Goal: Transaction & Acquisition: Purchase product/service

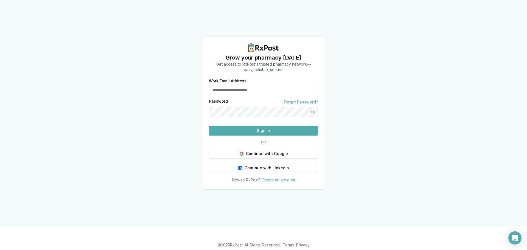
type input "**********"
click at [275, 136] on button "Sign In" at bounding box center [263, 131] width 109 height 10
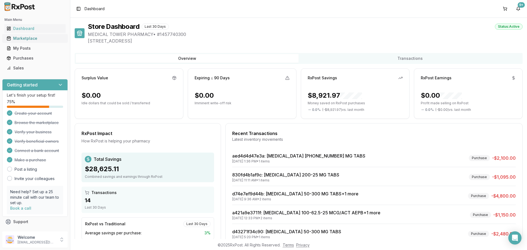
click at [20, 39] on div "Marketplace" at bounding box center [35, 38] width 57 height 5
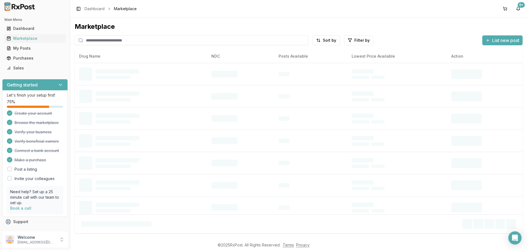
click at [107, 41] on input "search" at bounding box center [192, 40] width 234 height 10
type input "*********"
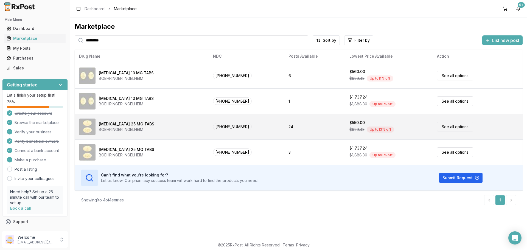
click at [116, 135] on td "[MEDICAL_DATA] 25 MG TABS BOEHRINGER INGELHEIM" at bounding box center [142, 127] width 134 height 26
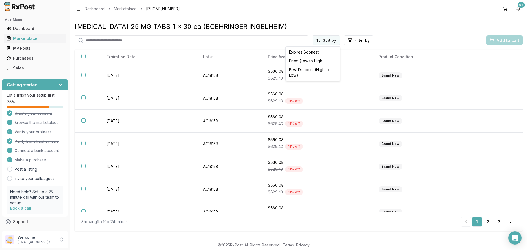
click at [334, 38] on html "Main Menu Dashboard Marketplace My Posts Purchases Sales Getting started Let's …" at bounding box center [263, 125] width 527 height 250
click at [309, 60] on div "Price (Low to High)" at bounding box center [313, 61] width 52 height 9
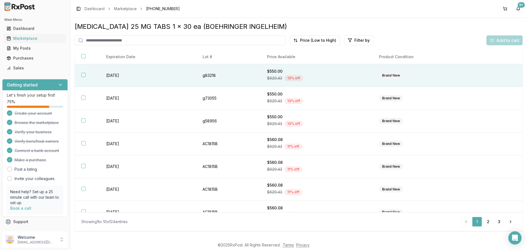
click at [273, 76] on span "$629.43" at bounding box center [274, 77] width 15 height 5
click at [500, 39] on span "Add to cart" at bounding box center [507, 40] width 23 height 7
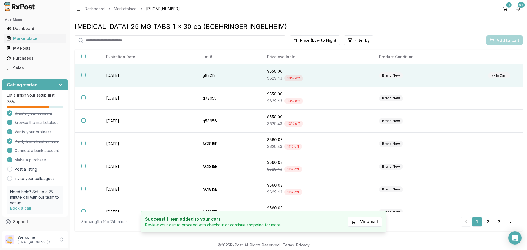
click at [84, 76] on button "button" at bounding box center [83, 75] width 4 height 4
click at [513, 40] on span "Add to cart" at bounding box center [507, 40] width 23 height 7
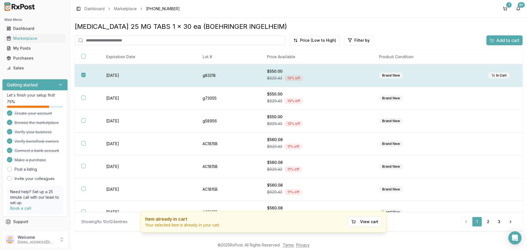
click at [85, 74] on button "button" at bounding box center [83, 75] width 4 height 4
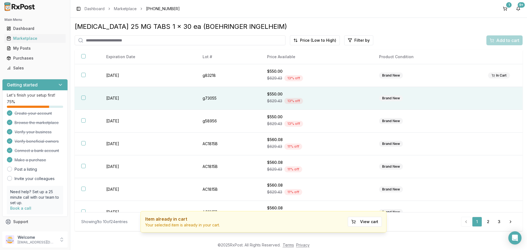
click at [82, 98] on button "button" at bounding box center [83, 98] width 4 height 4
click at [507, 40] on span "Add to cart" at bounding box center [507, 40] width 23 height 7
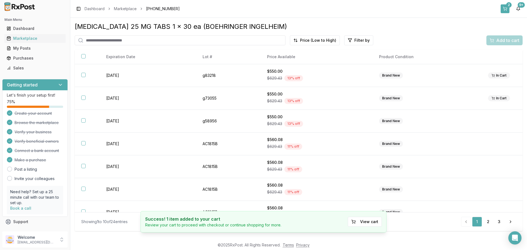
click at [509, 7] on button "2" at bounding box center [505, 8] width 9 height 9
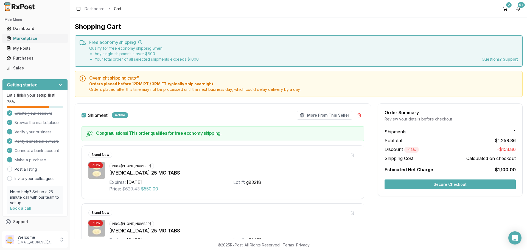
click at [23, 39] on div "Marketplace" at bounding box center [35, 38] width 57 height 5
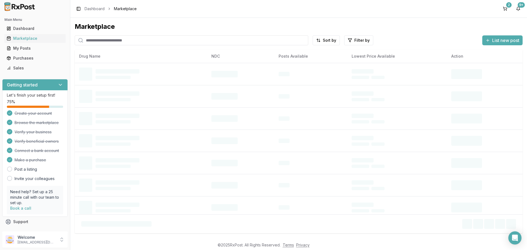
click at [99, 42] on input "search" at bounding box center [192, 40] width 234 height 10
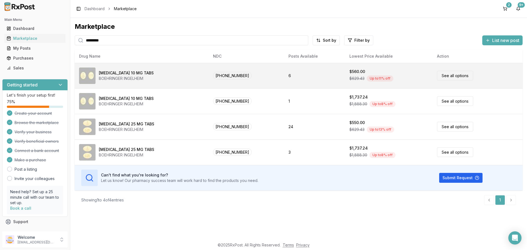
type input "*********"
click at [132, 70] on div "[MEDICAL_DATA] 10 MG TABS" at bounding box center [126, 72] width 55 height 5
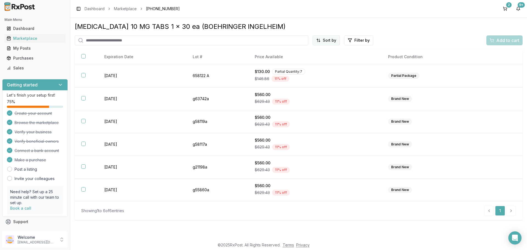
click at [331, 40] on html "Main Menu Dashboard Marketplace My Posts Purchases Sales Getting started Let's …" at bounding box center [263, 125] width 527 height 250
click at [312, 59] on div "Price (Low to High)" at bounding box center [313, 61] width 52 height 9
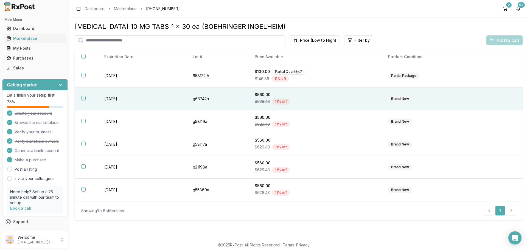
click at [288, 96] on div "$560.00" at bounding box center [315, 94] width 120 height 5
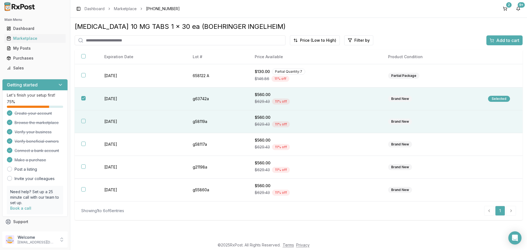
click at [80, 119] on th at bounding box center [86, 121] width 23 height 23
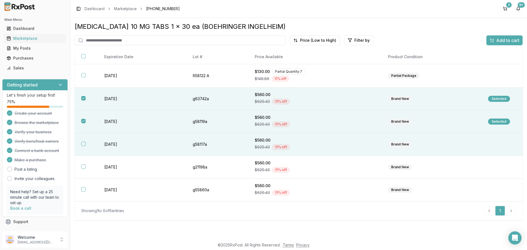
click at [90, 147] on th at bounding box center [86, 144] width 23 height 23
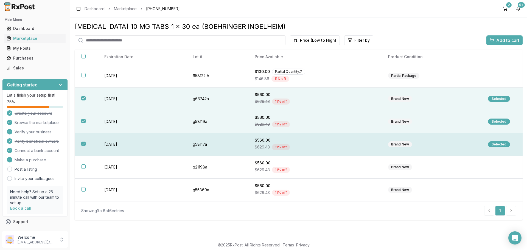
click at [88, 146] on th at bounding box center [86, 144] width 23 height 23
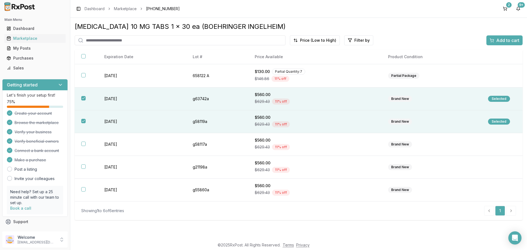
click at [506, 41] on span "Add to cart" at bounding box center [507, 40] width 23 height 7
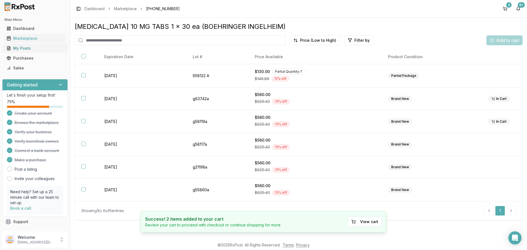
click at [21, 46] on div "My Posts" at bounding box center [35, 48] width 57 height 5
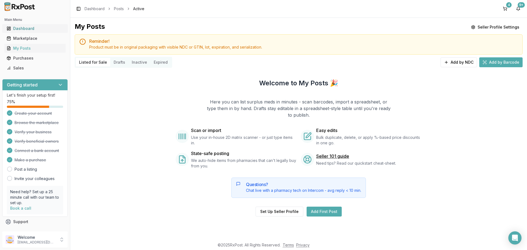
click at [19, 30] on div "Dashboard" at bounding box center [35, 28] width 57 height 5
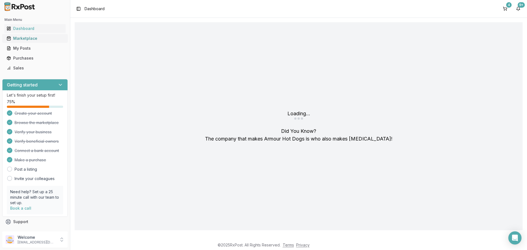
click at [19, 36] on div "Marketplace" at bounding box center [35, 38] width 57 height 5
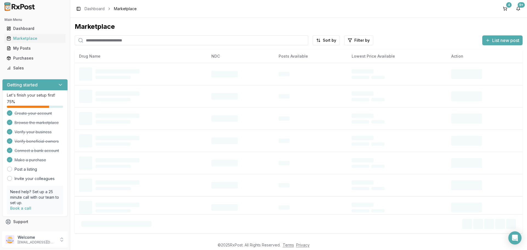
click at [99, 41] on input "search" at bounding box center [192, 40] width 234 height 10
